Goal: Task Accomplishment & Management: Manage account settings

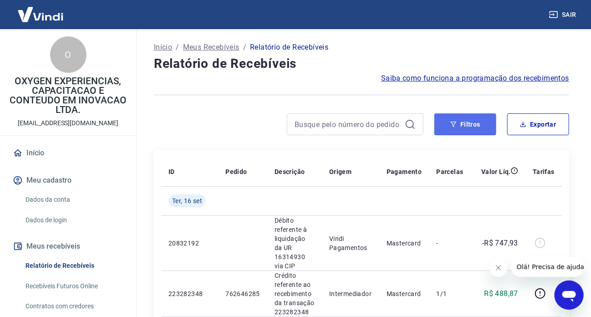
click at [467, 124] on button "Filtros" at bounding box center [465, 124] width 62 height 22
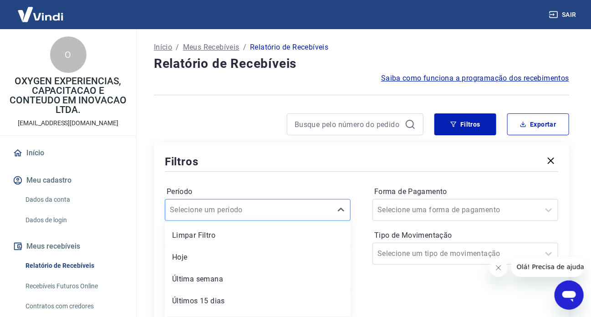
scroll to position [41, 0]
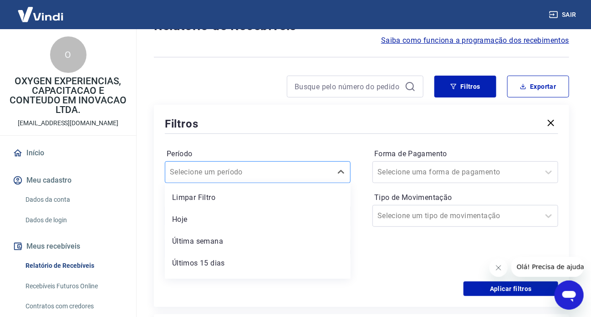
click at [319, 183] on div "option Limpar Filtro focused, 1 of 7. 7 results available. Use Up and Down to c…" at bounding box center [258, 172] width 186 height 22
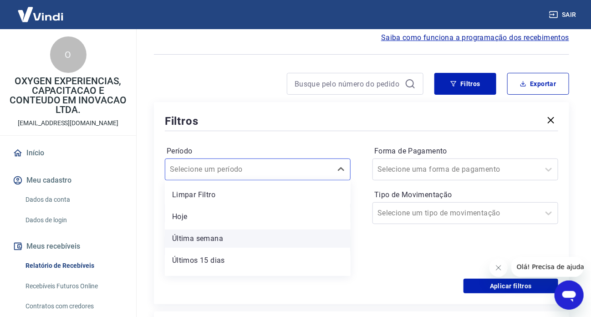
click at [234, 239] on div "Última semana" at bounding box center [258, 238] width 186 height 18
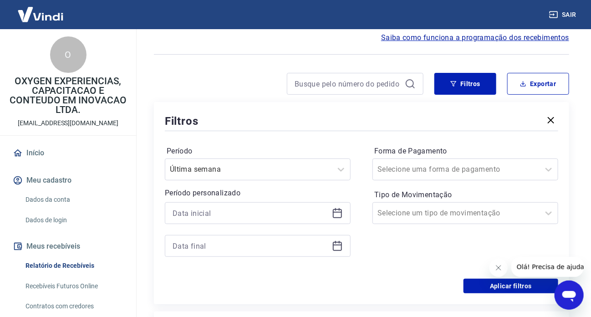
click at [346, 212] on div at bounding box center [258, 213] width 186 height 22
click at [330, 214] on div at bounding box center [258, 213] width 186 height 22
click at [335, 214] on icon at bounding box center [337, 213] width 11 height 11
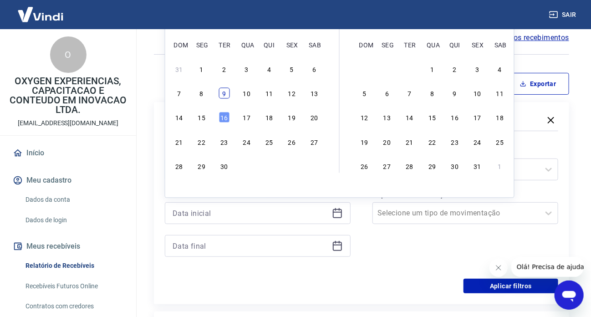
click at [225, 89] on div "9" at bounding box center [223, 93] width 11 height 11
type input "[DATE]"
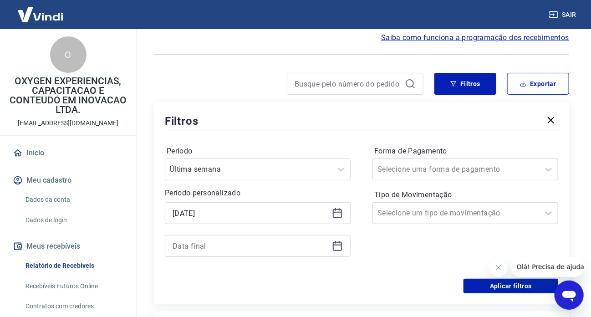
click at [336, 245] on icon at bounding box center [337, 244] width 9 height 1
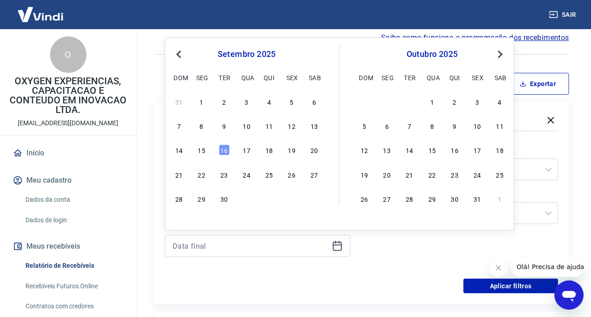
click at [229, 204] on div "Previous Month Next Month [DATE] dom seg ter qua qui sex sab 31 1 2 3 4 5 6 7 8…" at bounding box center [340, 133] width 350 height 193
click at [223, 200] on div "30" at bounding box center [223, 198] width 11 height 11
type input "[DATE]"
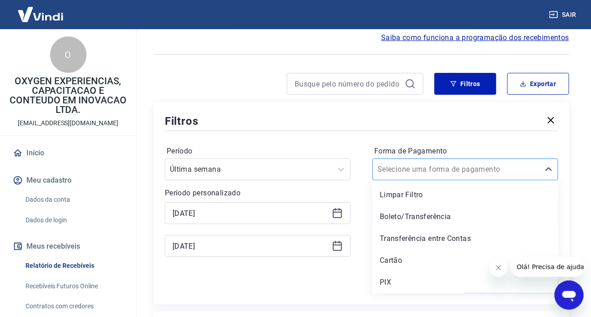
click at [476, 173] on div at bounding box center [455, 169] width 157 height 13
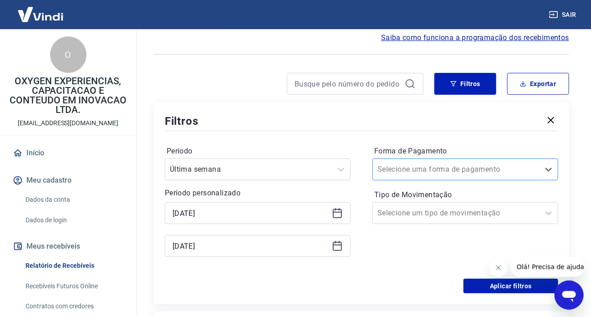
click at [476, 173] on div at bounding box center [455, 169] width 157 height 13
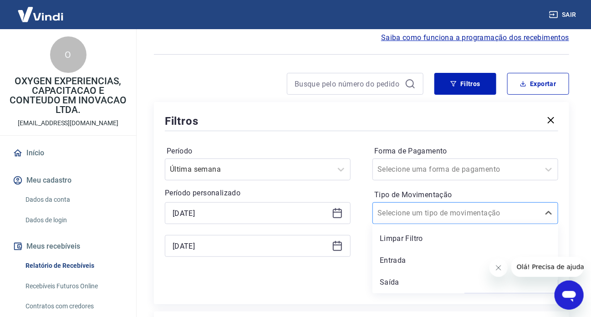
click at [446, 215] on input "Tipo de Movimentação" at bounding box center [423, 213] width 92 height 11
drag, startPoint x: 415, startPoint y: 261, endPoint x: 362, endPoint y: 267, distance: 53.2
click at [415, 261] on div "Entrada" at bounding box center [465, 260] width 186 height 18
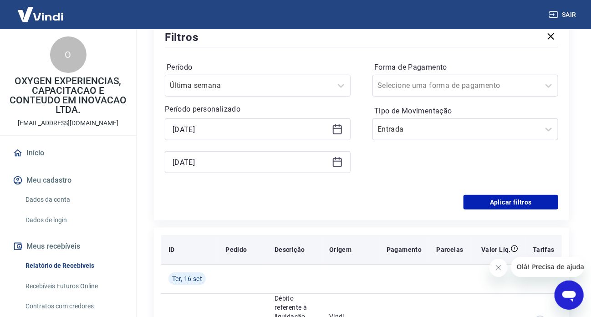
scroll to position [132, 0]
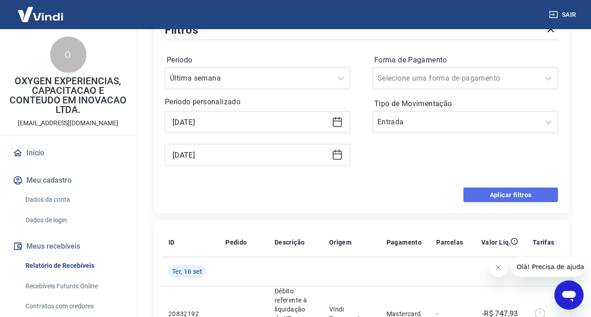
click at [510, 196] on button "Aplicar filtros" at bounding box center [510, 195] width 95 height 15
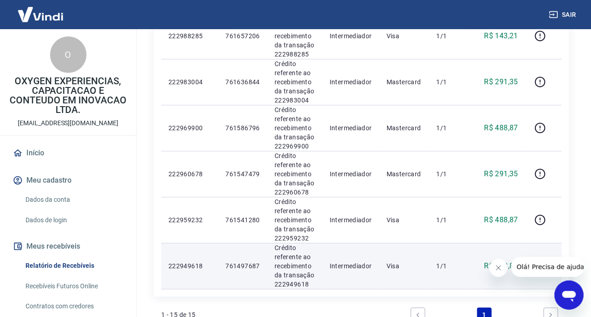
scroll to position [748, 0]
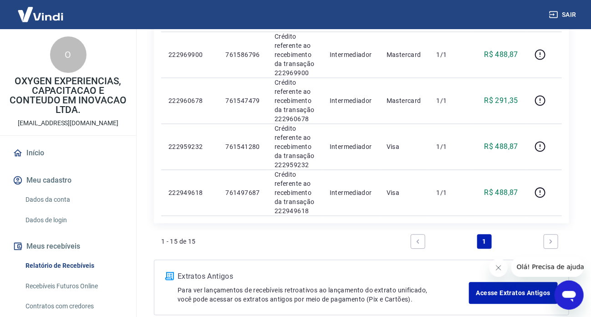
click at [553, 238] on icon "Next page" at bounding box center [551, 241] width 6 height 6
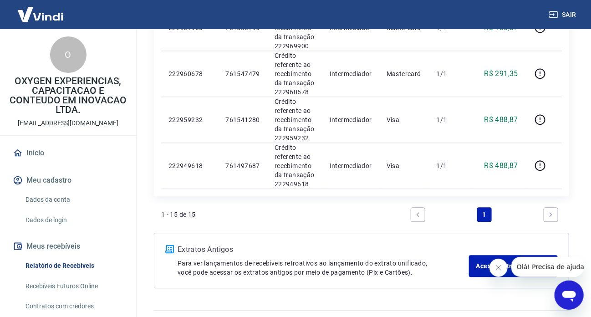
scroll to position [793, 0]
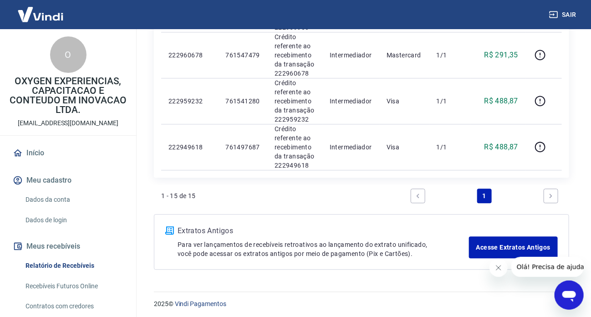
click at [419, 196] on icon "Previous page" at bounding box center [418, 196] width 6 height 6
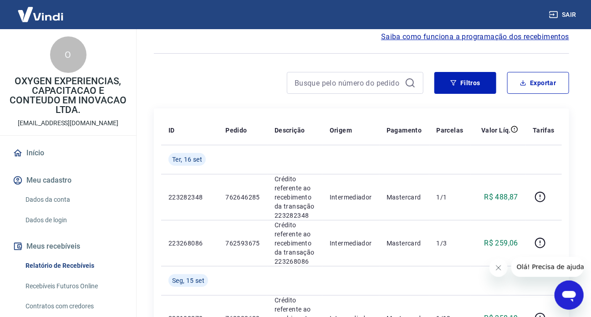
scroll to position [0, 0]
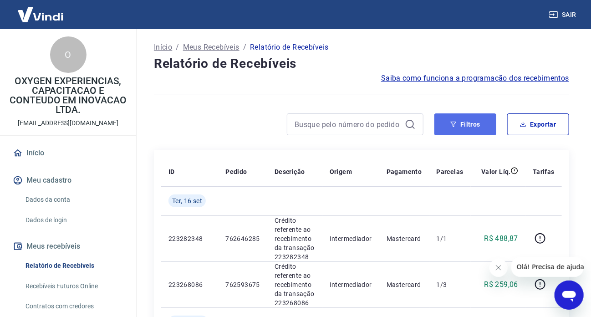
click at [472, 122] on button "Filtros" at bounding box center [465, 124] width 62 height 22
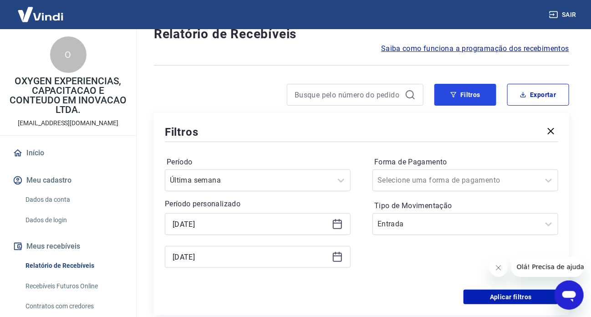
scroll to position [46, 0]
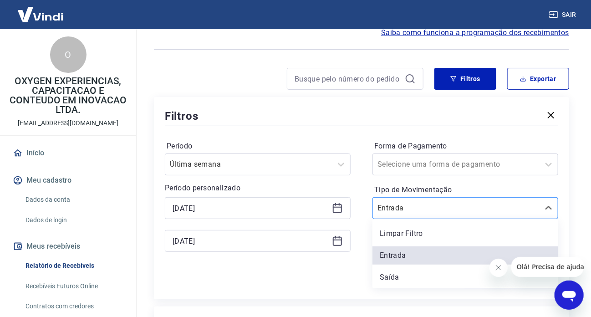
click at [388, 210] on input "Tipo de Movimentação" at bounding box center [423, 208] width 92 height 11
drag, startPoint x: 393, startPoint y: 284, endPoint x: 396, endPoint y: 275, distance: 10.2
click at [392, 284] on div "Saída" at bounding box center [465, 277] width 186 height 18
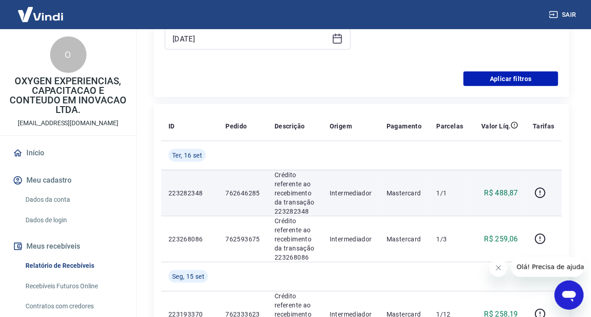
scroll to position [273, 0]
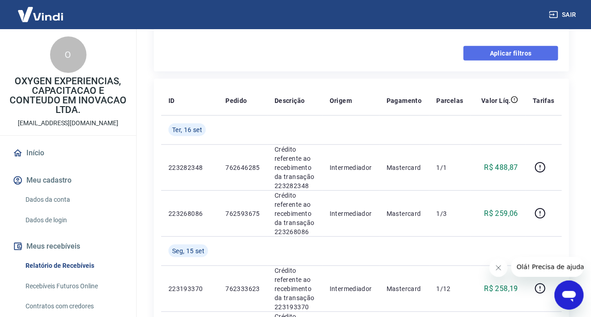
click at [482, 51] on button "Aplicar filtros" at bounding box center [510, 53] width 95 height 15
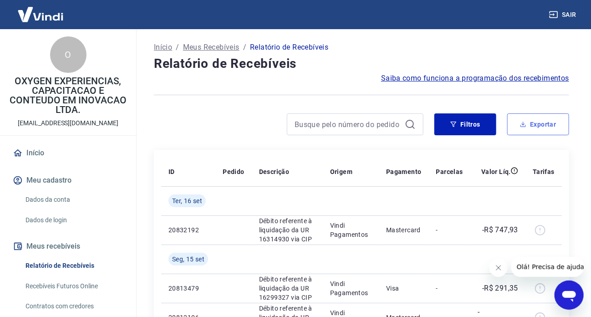
click at [524, 125] on icon "button" at bounding box center [523, 124] width 6 height 6
type input "[DATE]"
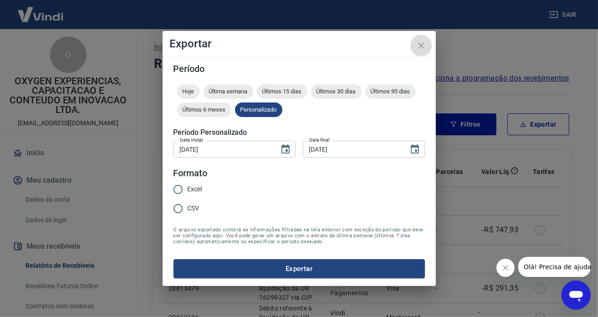
click at [423, 46] on icon "close" at bounding box center [421, 45] width 11 height 11
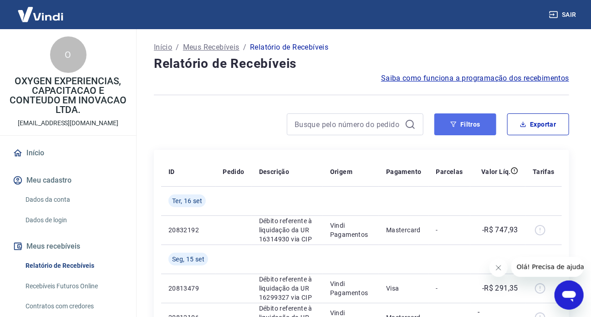
click at [469, 123] on button "Filtros" at bounding box center [465, 124] width 62 height 22
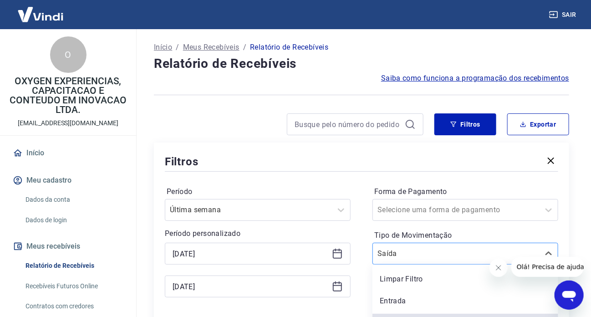
scroll to position [17, 0]
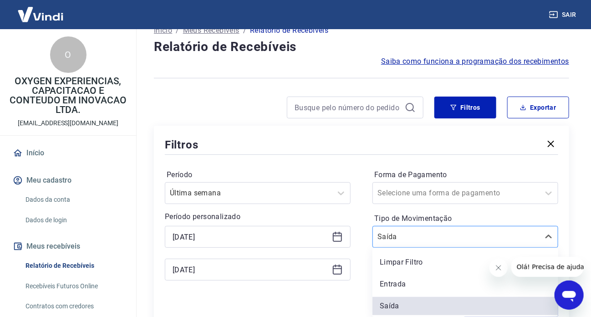
click at [417, 248] on div "option [PERSON_NAME] selected, 3 of 3. 3 results available. Use Up and Down to …" at bounding box center [465, 237] width 186 height 22
click at [419, 282] on div "Entrada" at bounding box center [465, 284] width 186 height 18
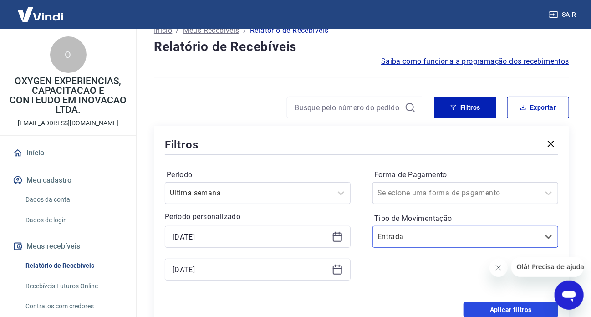
click at [503, 311] on button "Aplicar filtros" at bounding box center [510, 309] width 95 height 15
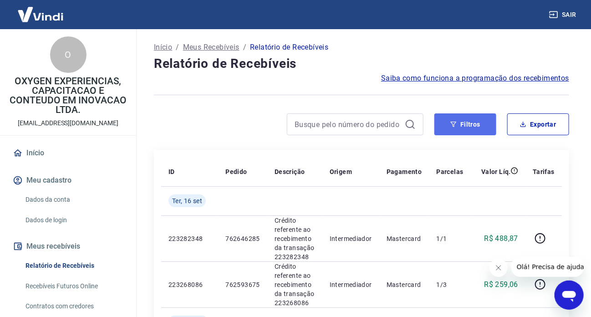
click at [467, 122] on button "Filtros" at bounding box center [465, 124] width 62 height 22
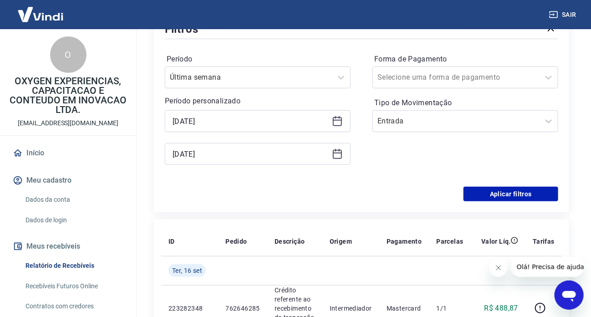
scroll to position [137, 0]
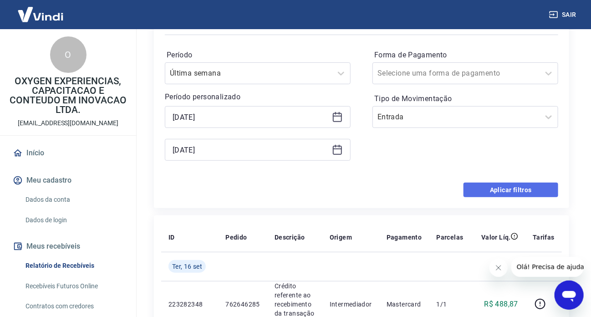
click at [506, 189] on button "Aplicar filtros" at bounding box center [510, 190] width 95 height 15
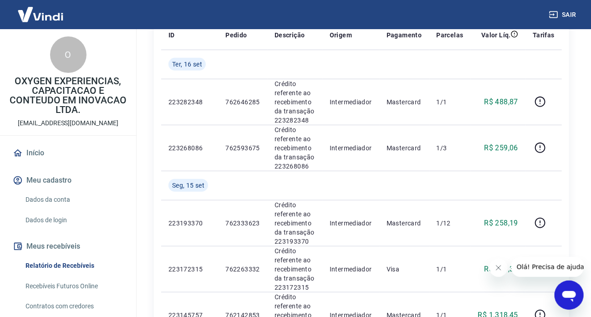
scroll to position [0, 0]
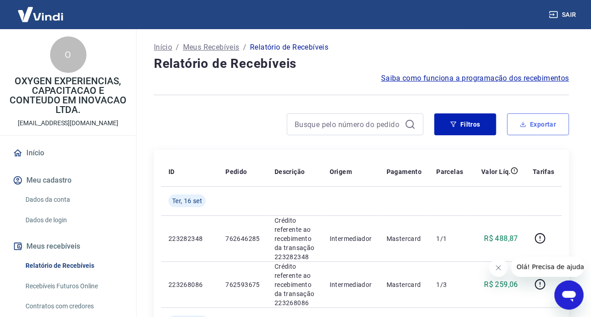
click at [525, 121] on icon "button" at bounding box center [523, 124] width 6 height 6
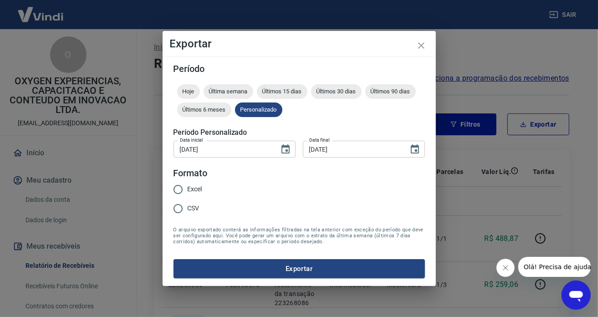
click at [187, 190] on input "Excel" at bounding box center [177, 189] width 19 height 19
radio input "true"
click at [299, 270] on button "Exportar" at bounding box center [298, 268] width 251 height 19
